Goal: Information Seeking & Learning: Learn about a topic

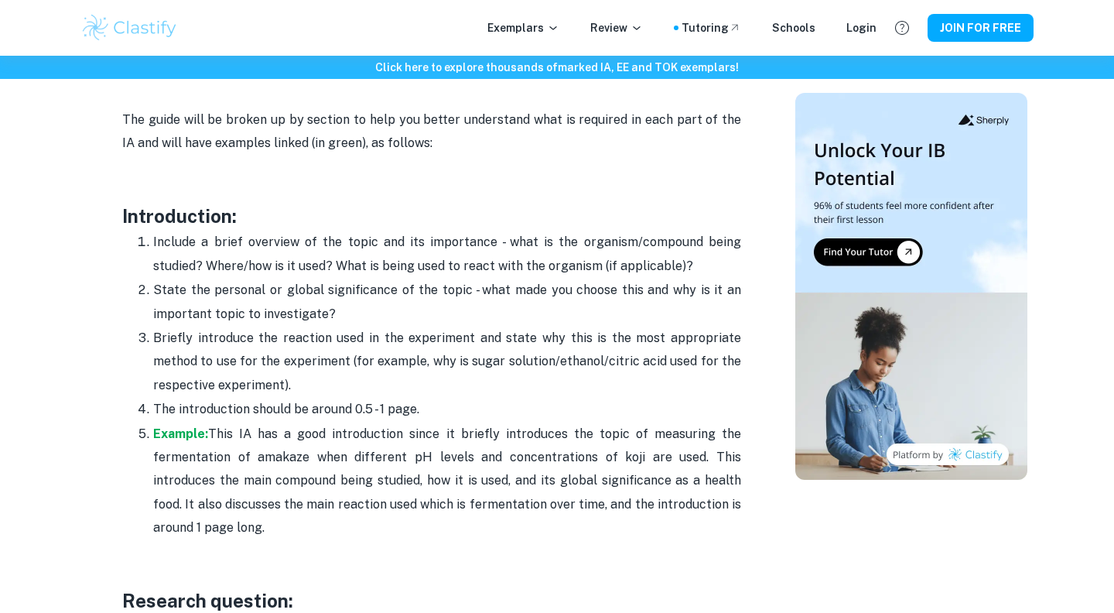
scroll to position [952, 0]
click at [264, 455] on p "Example: This IA has a good introduction since it briefly introduces the topic …" at bounding box center [447, 481] width 588 height 118
click at [323, 478] on p "Example: This IA has a good introduction since it briefly introduces the topic …" at bounding box center [447, 481] width 588 height 118
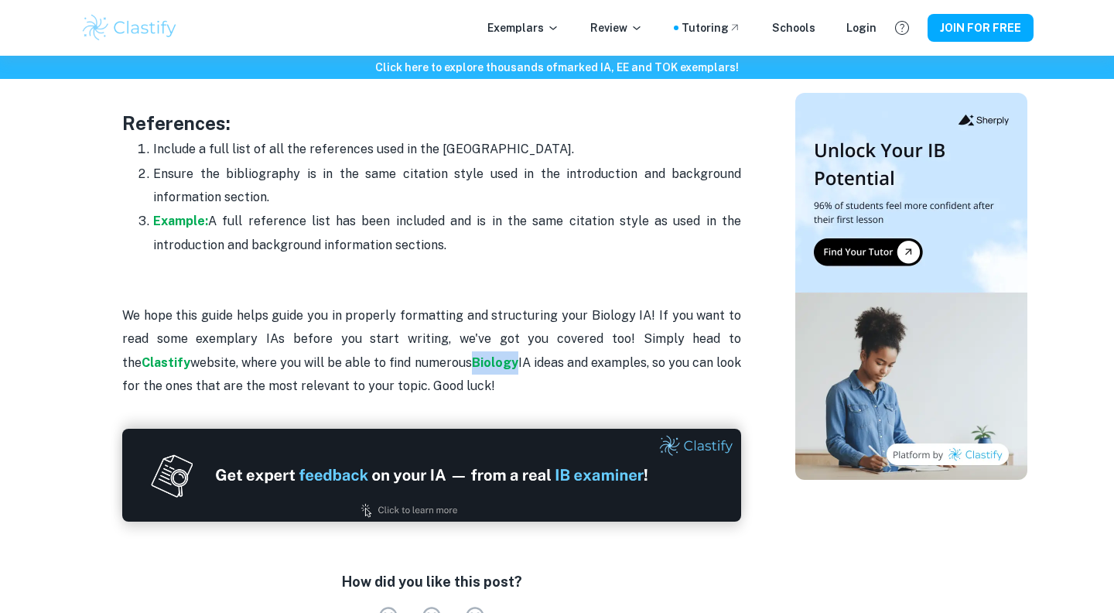
scroll to position [5054, 0]
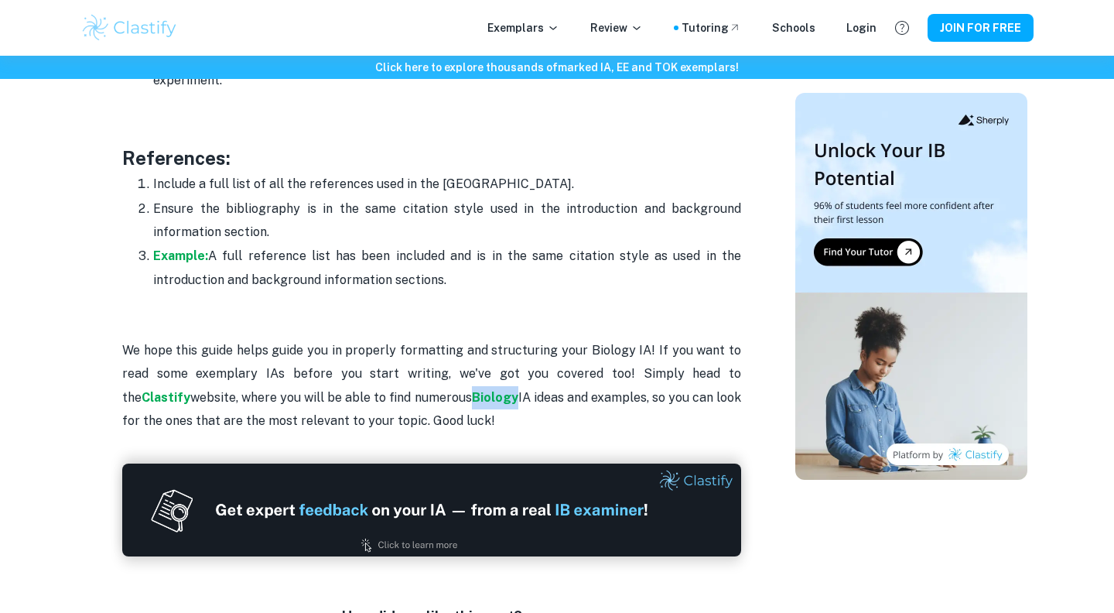
click at [546, 339] on p "We hope this guide helps guide you in properly formatting and structuring your …" at bounding box center [431, 386] width 619 height 94
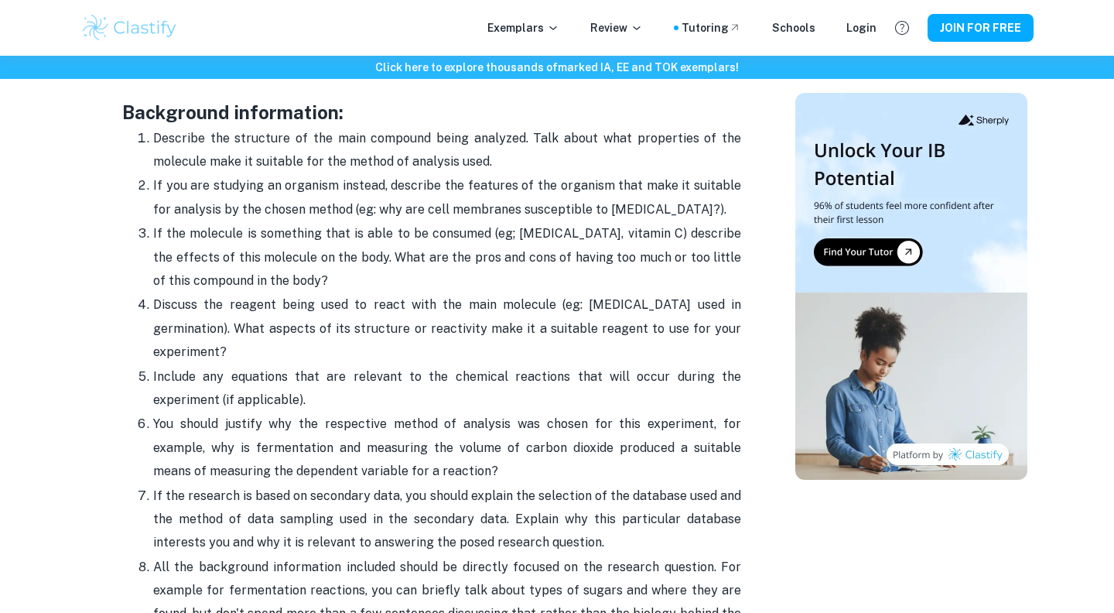
scroll to position [0, 0]
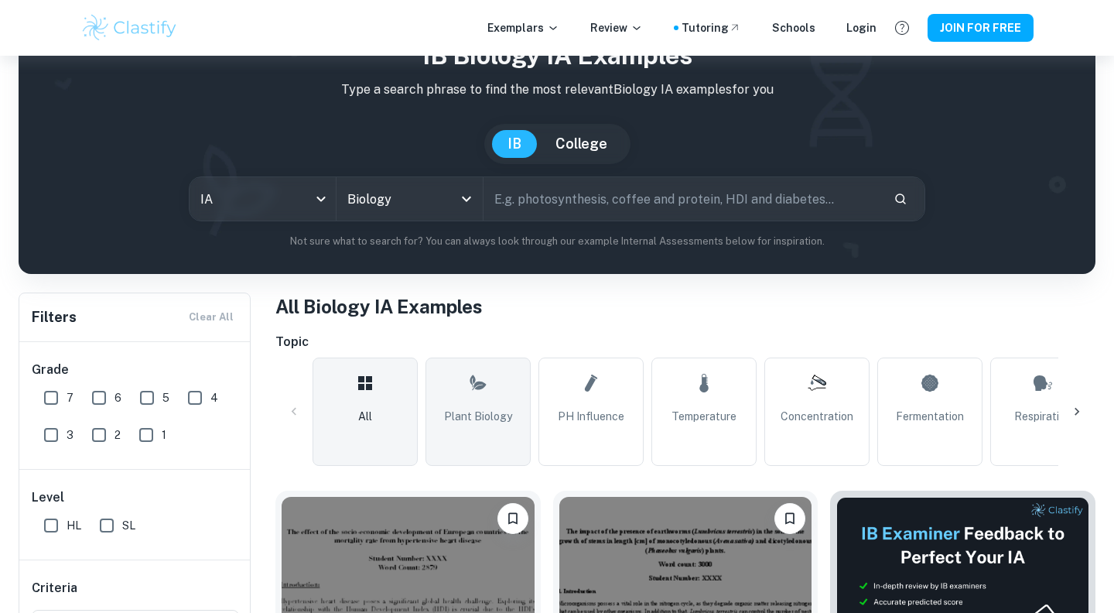
scroll to position [185, 0]
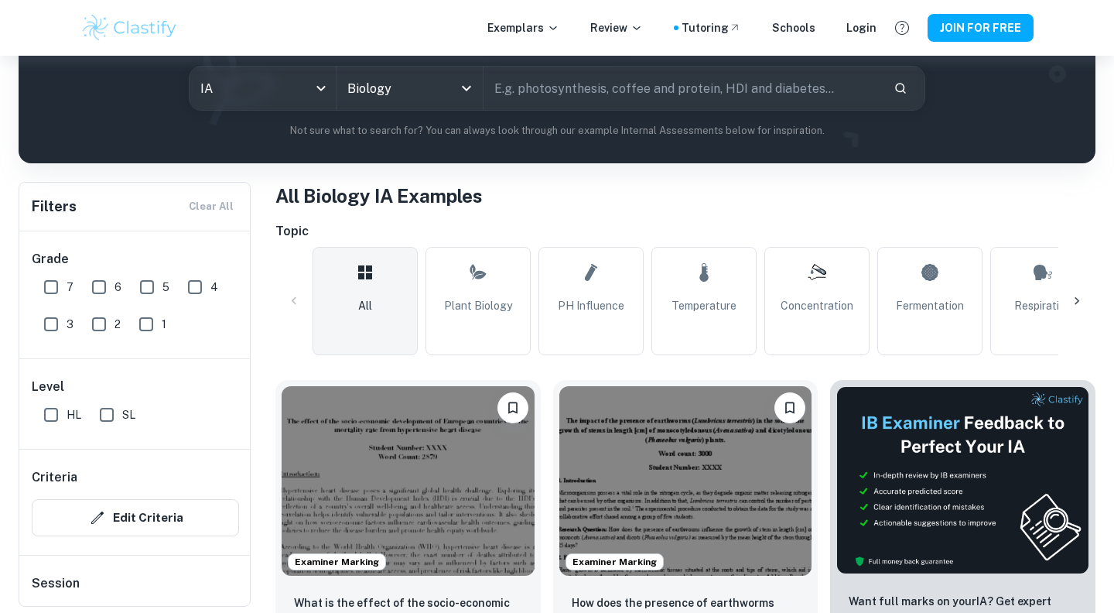
click at [111, 409] on input "SL" at bounding box center [106, 414] width 31 height 31
checkbox input "true"
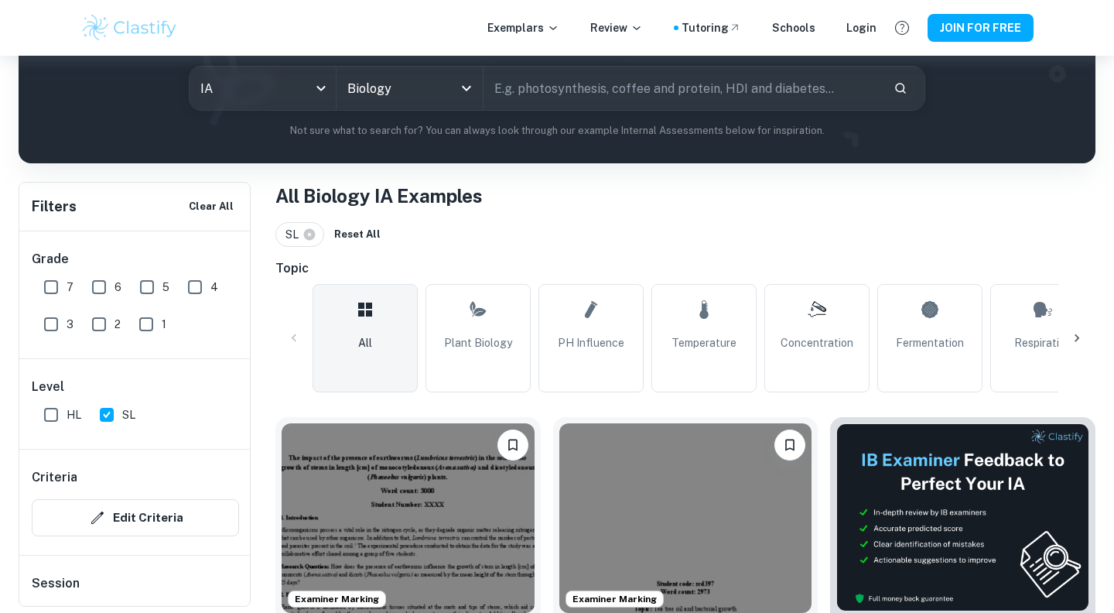
click at [67, 287] on span "7" at bounding box center [70, 287] width 7 height 17
click at [67, 287] on input "7" at bounding box center [51, 287] width 31 height 31
checkbox input "true"
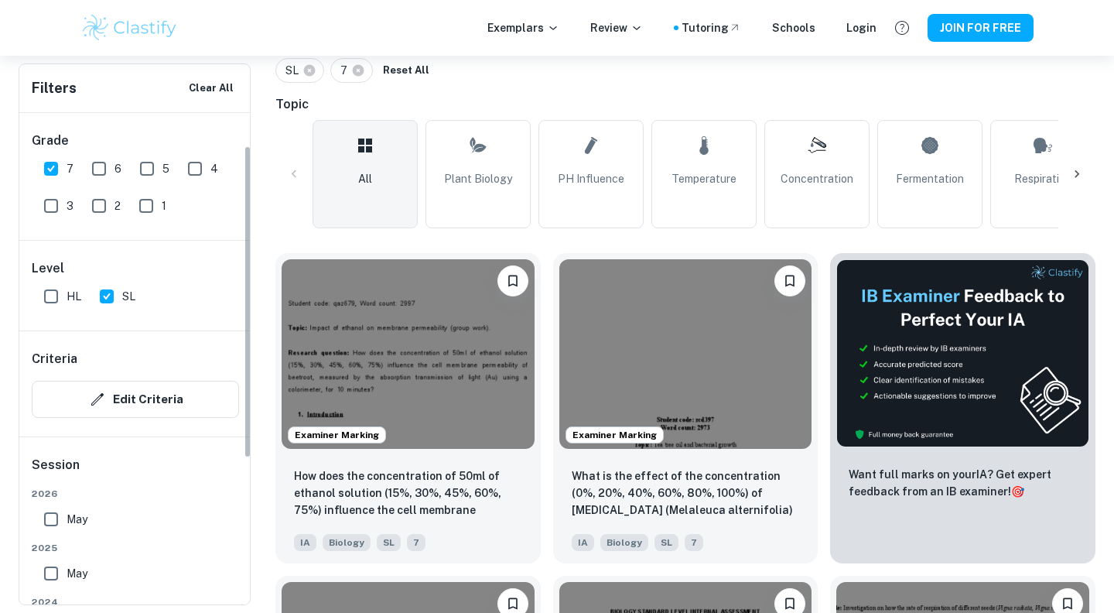
scroll to position [216, 0]
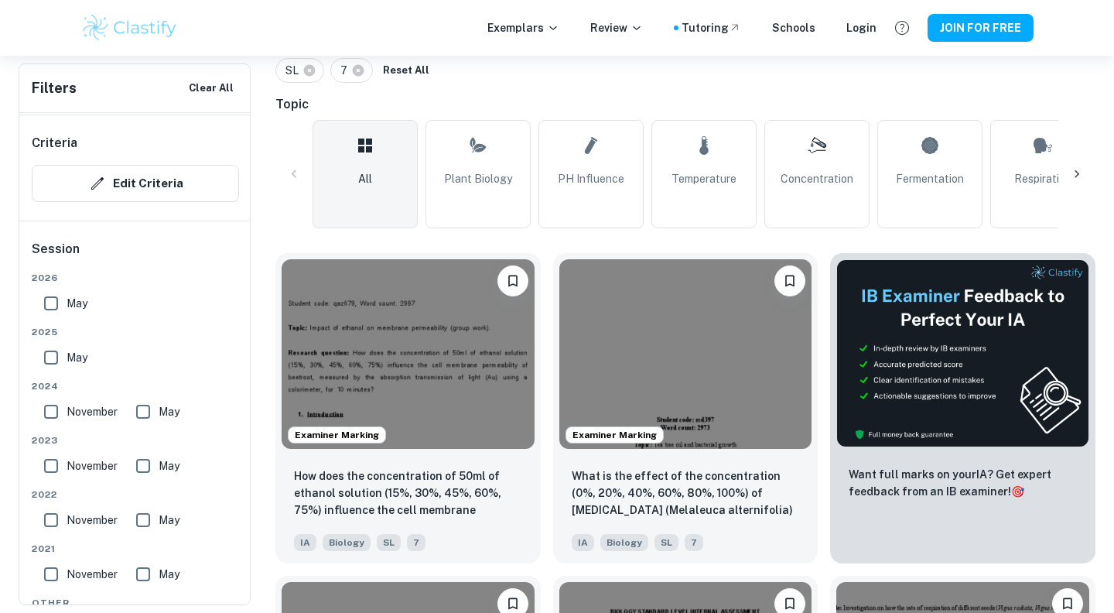
click at [50, 349] on input "May" at bounding box center [51, 357] width 31 height 31
checkbox input "true"
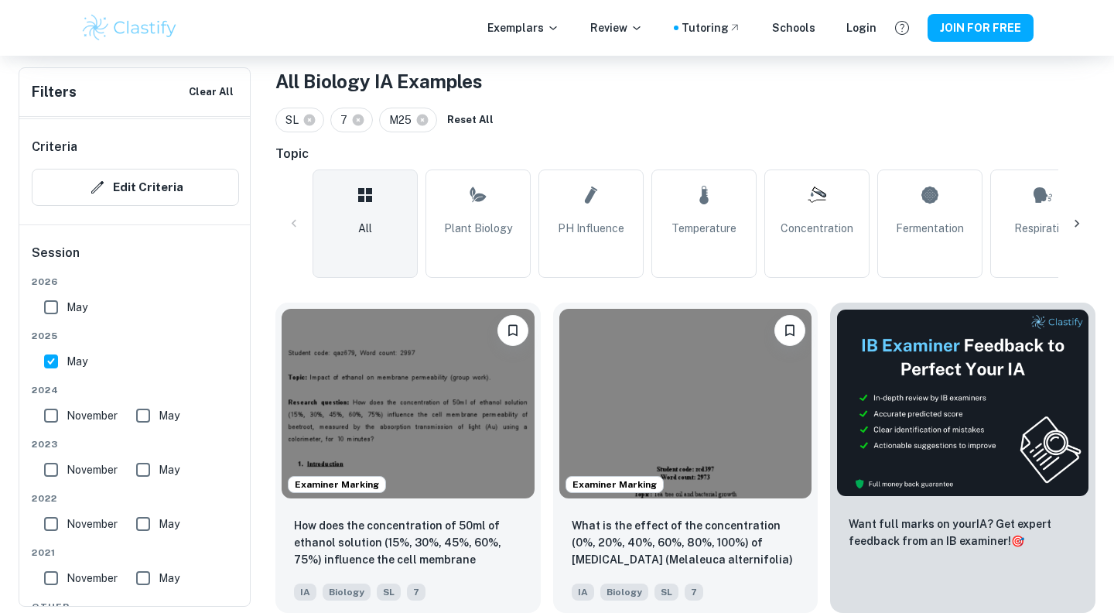
scroll to position [300, 0]
click at [702, 409] on img at bounding box center [686, 401] width 253 height 190
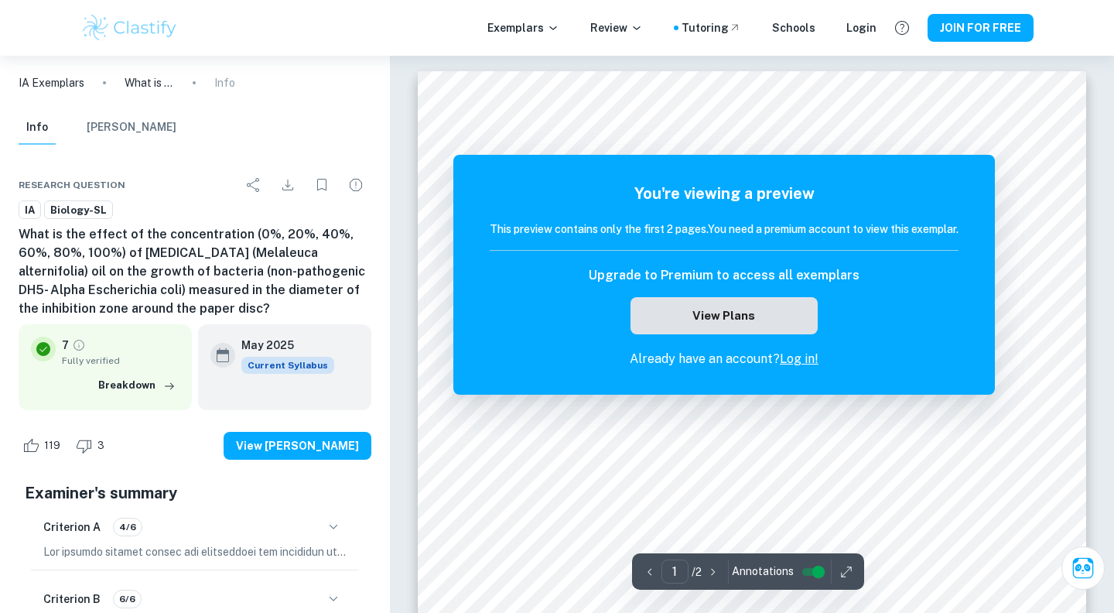
click at [731, 307] on button "View Plans" at bounding box center [724, 315] width 187 height 37
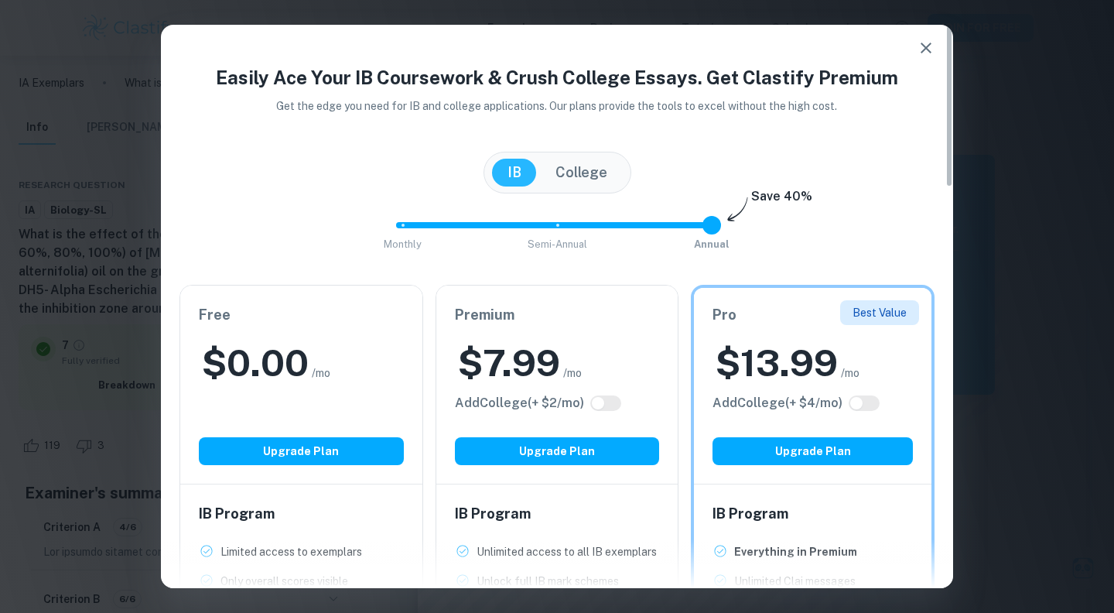
click at [929, 44] on icon "button" at bounding box center [926, 48] width 19 height 19
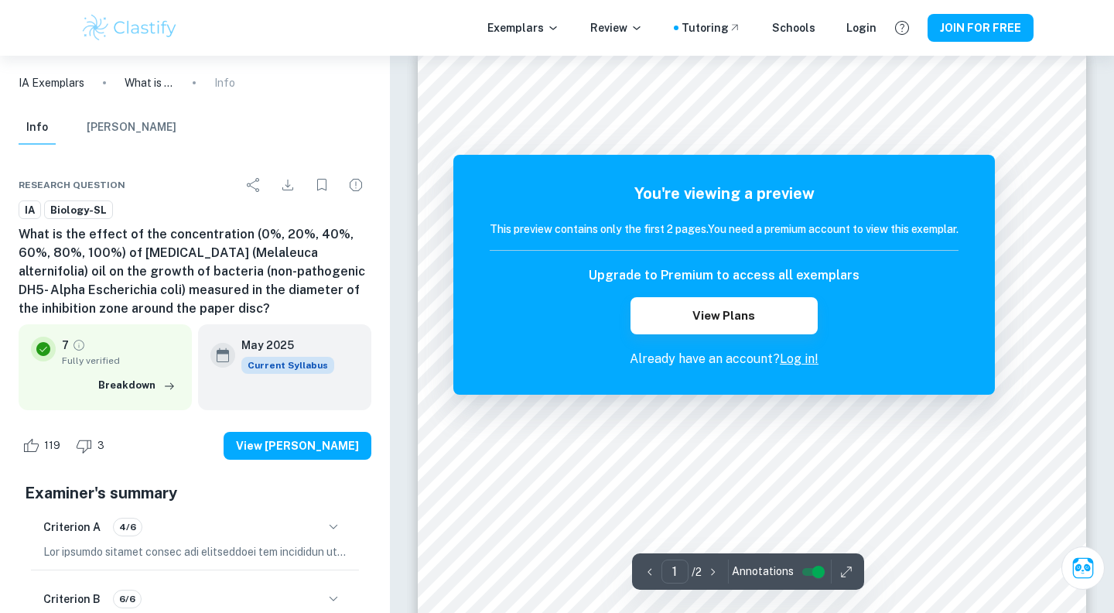
scroll to position [19, 0]
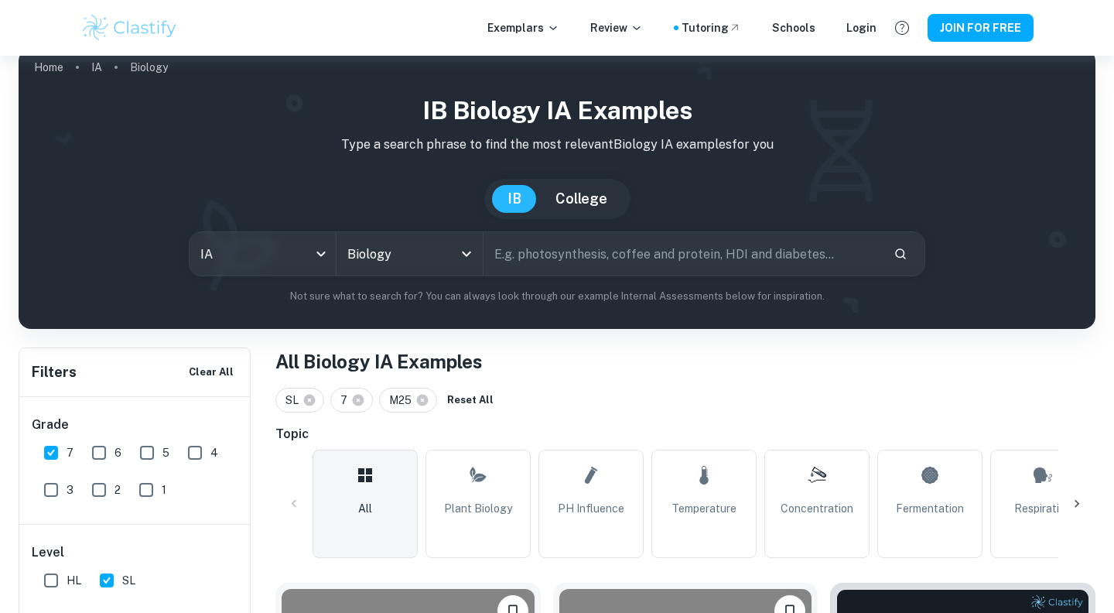
scroll to position [300, 0]
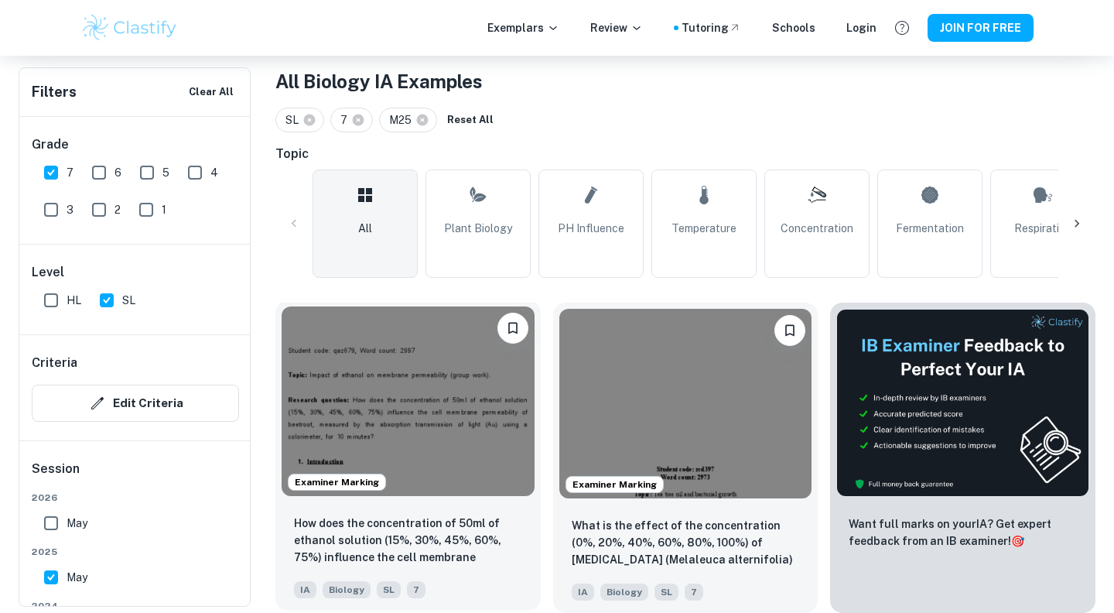
click at [451, 409] on img at bounding box center [408, 401] width 253 height 190
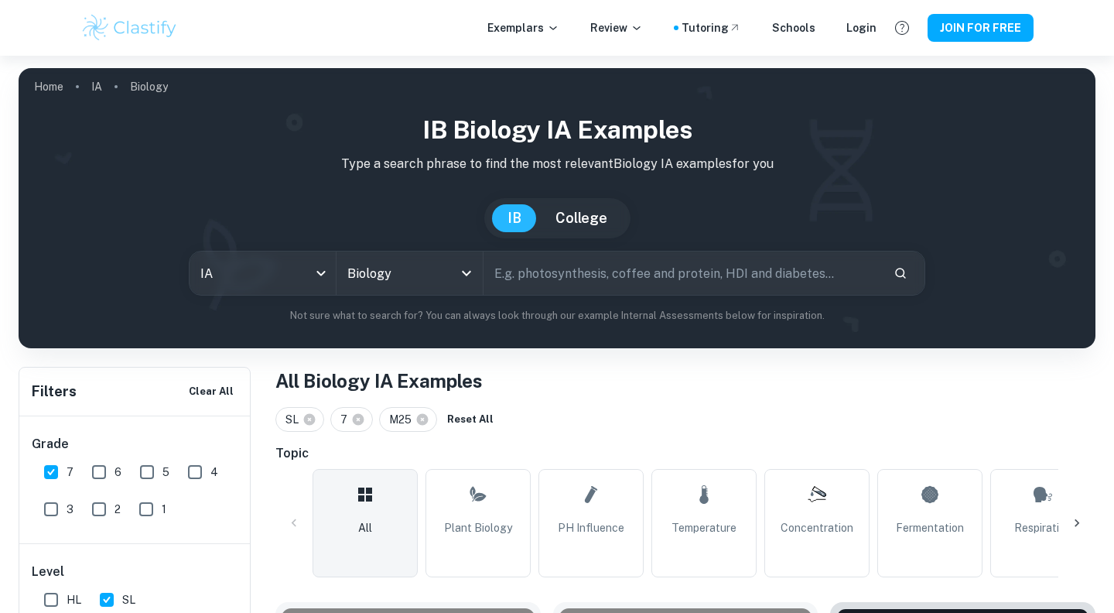
scroll to position [262, 0]
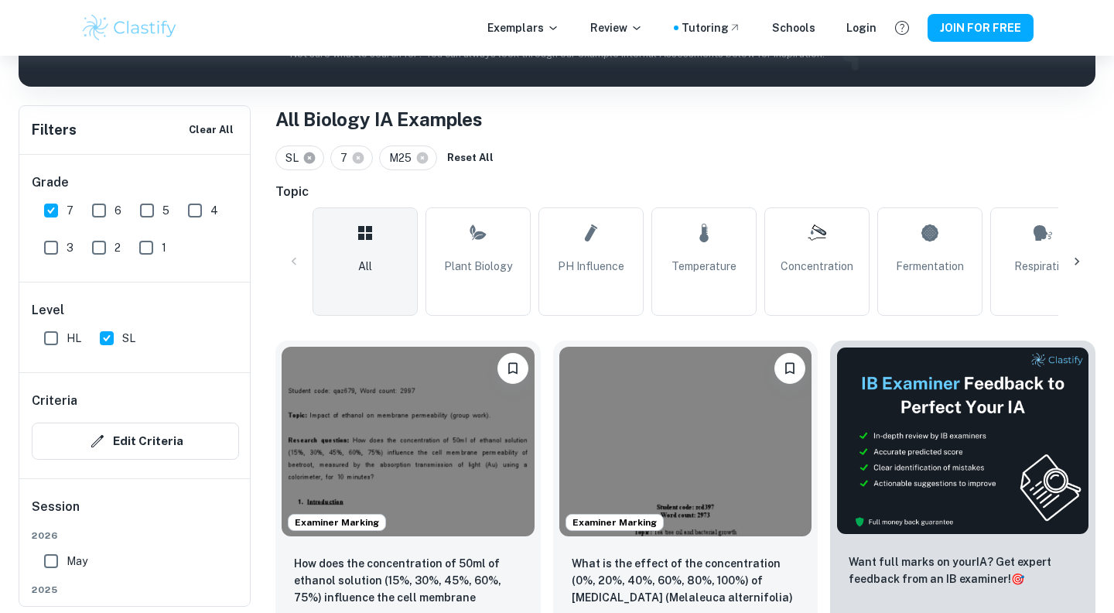
click at [308, 156] on icon at bounding box center [310, 158] width 12 height 12
checkbox input "false"
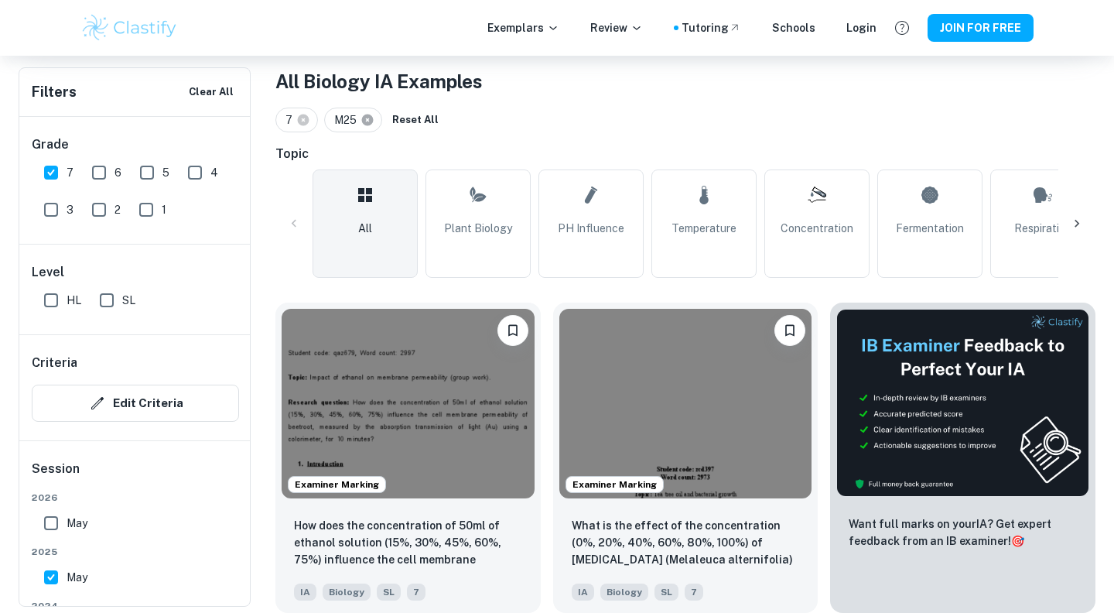
click at [369, 123] on icon at bounding box center [368, 121] width 12 height 12
checkbox input "false"
click at [47, 515] on input "May" at bounding box center [51, 523] width 31 height 31
checkbox input "true"
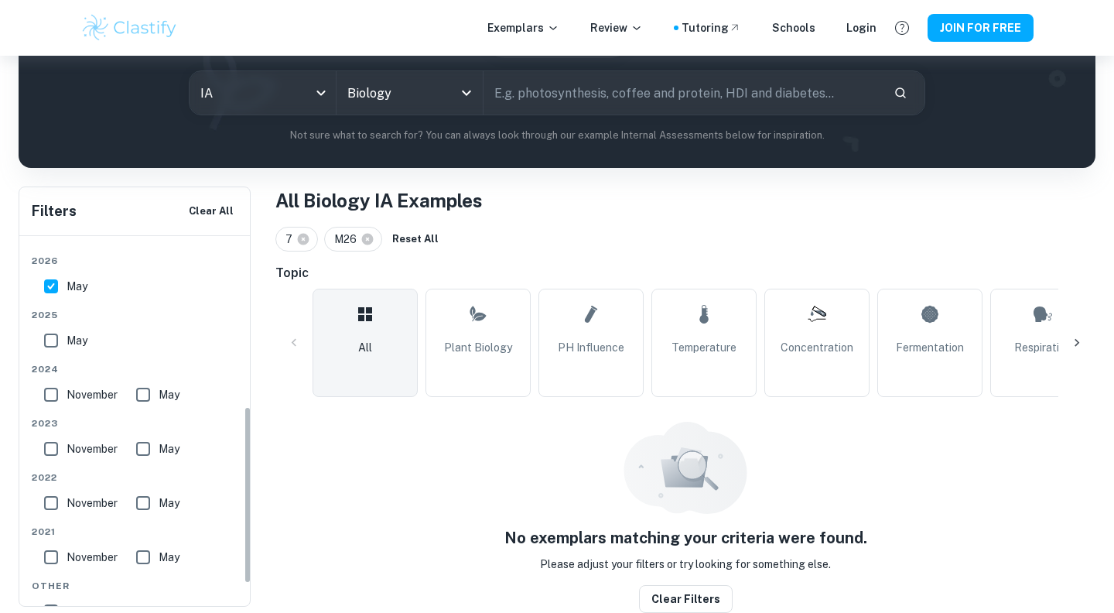
scroll to position [264, 0]
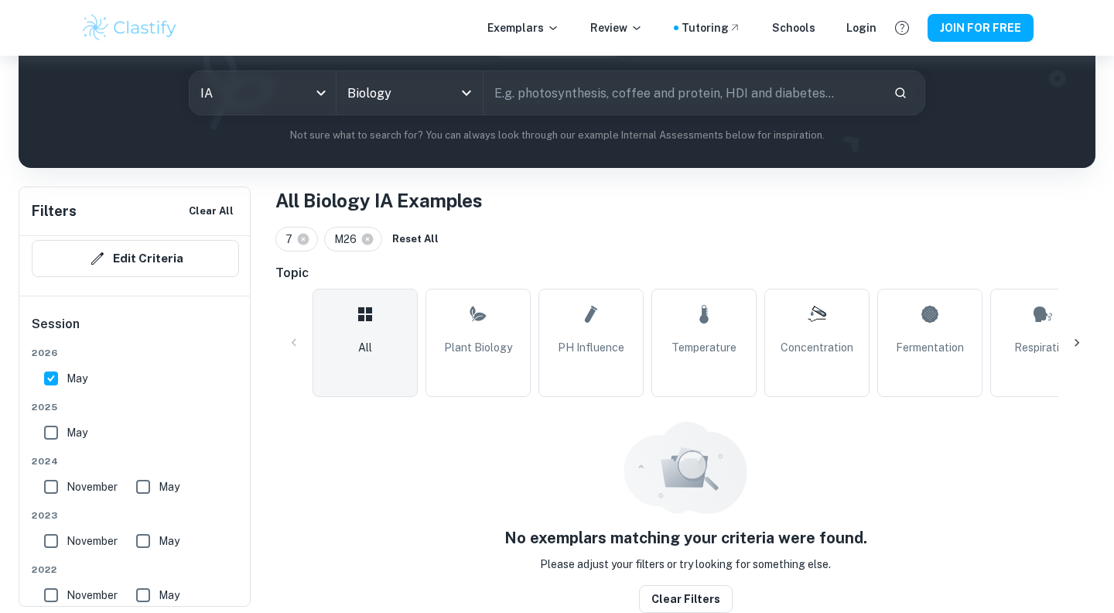
click at [57, 440] on input "May" at bounding box center [51, 432] width 31 height 31
checkbox input "true"
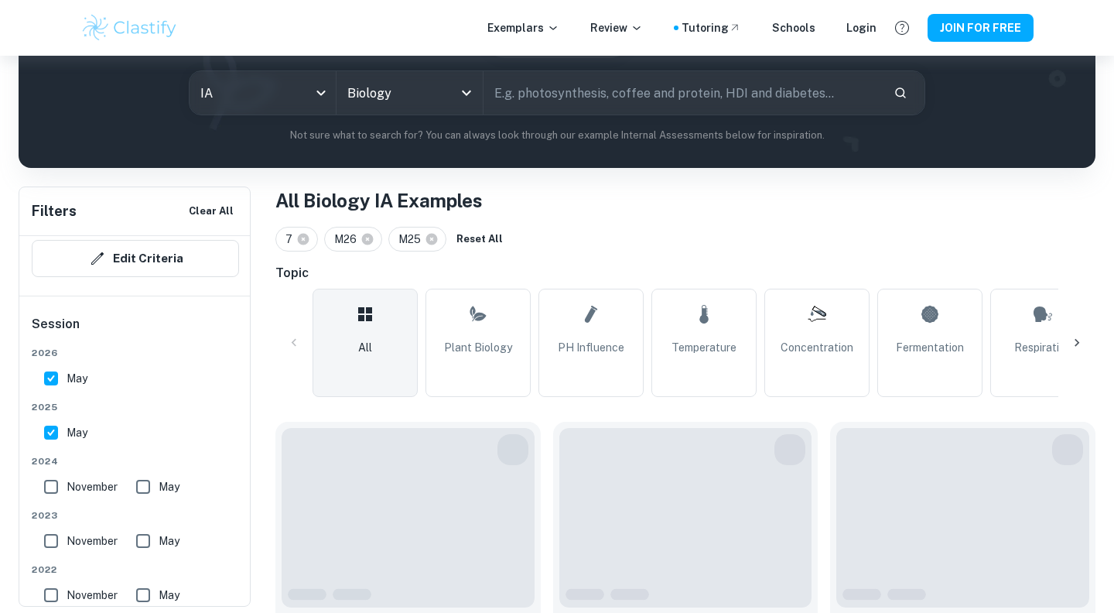
click at [54, 376] on input "May" at bounding box center [51, 378] width 31 height 31
checkbox input "false"
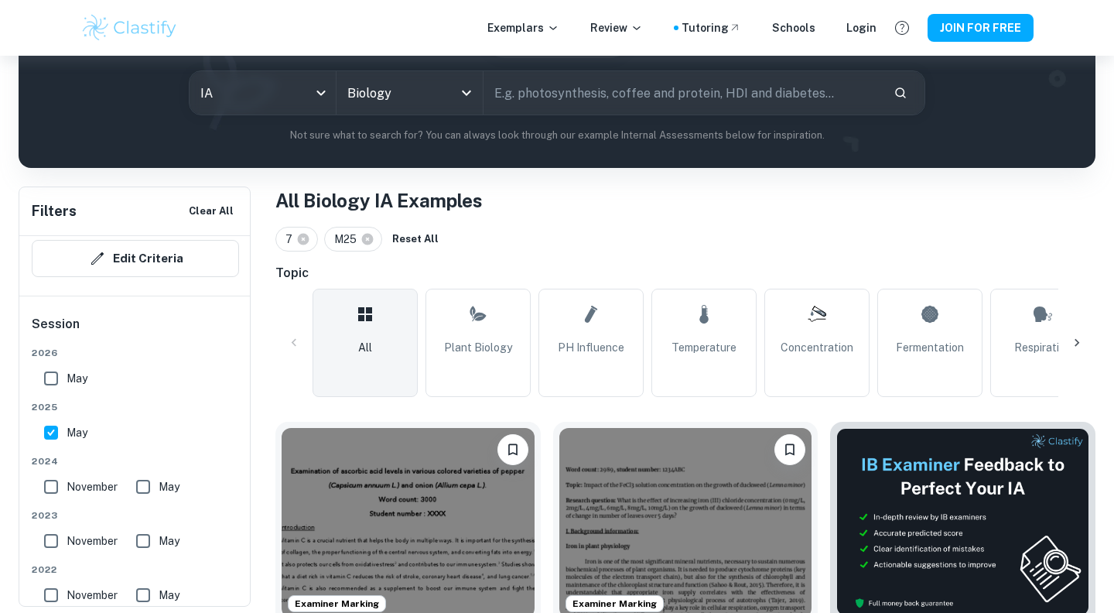
click at [514, 236] on div "7 M25 Reset All" at bounding box center [686, 239] width 820 height 25
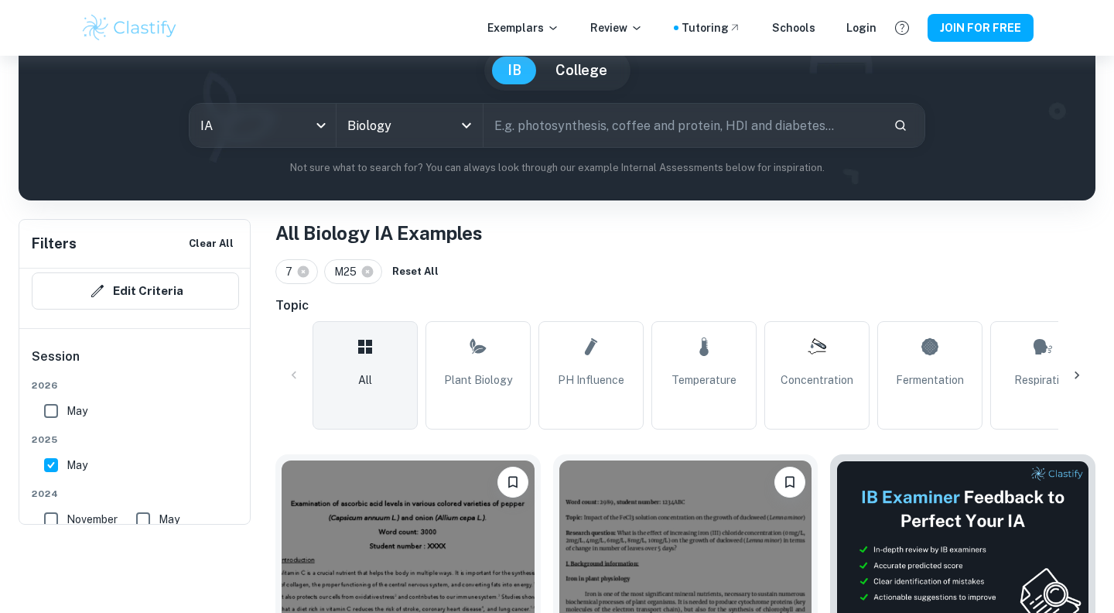
scroll to position [0, 0]
